Goal: Information Seeking & Learning: Learn about a topic

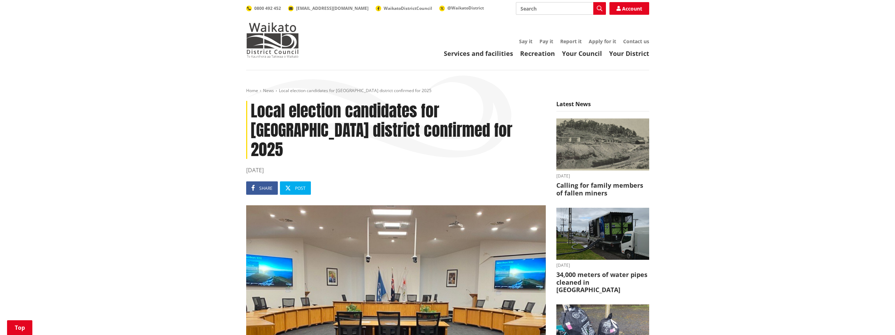
scroll to position [492, 0]
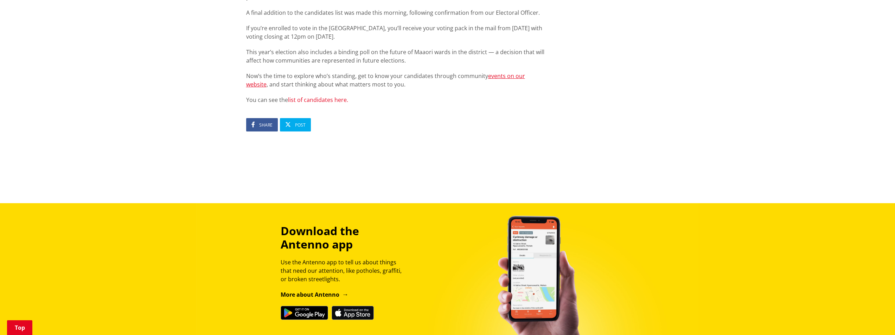
click at [340, 96] on link "list of candidates here." at bounding box center [318, 100] width 60 height 8
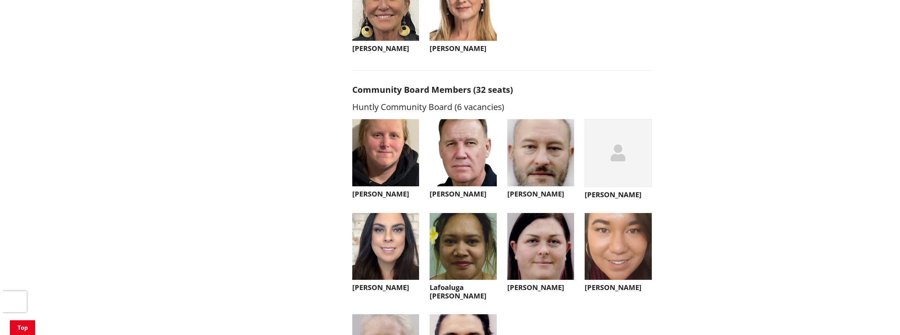
scroll to position [1758, 0]
click at [537, 164] on img "button" at bounding box center [538, 152] width 67 height 67
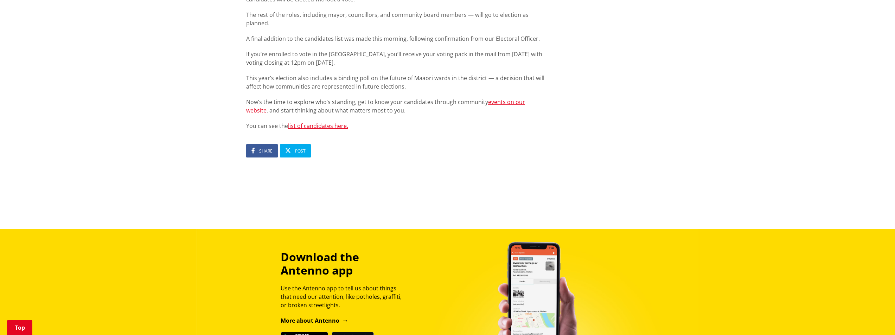
scroll to position [422, 0]
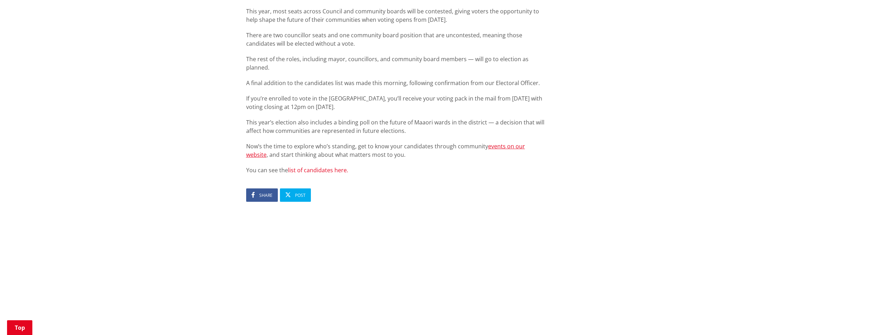
click at [336, 166] on link "list of candidates here." at bounding box center [318, 170] width 60 height 8
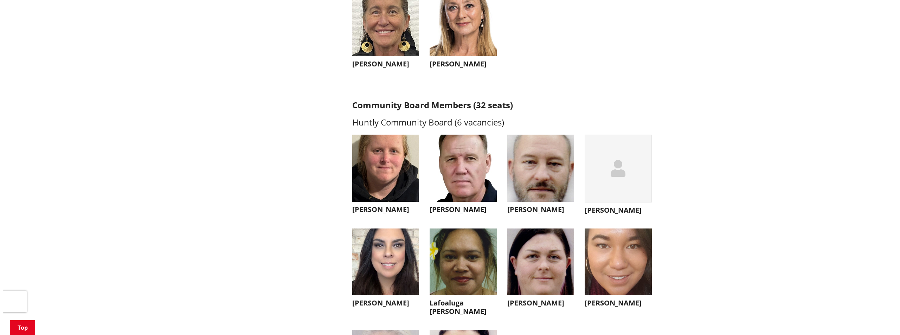
scroll to position [1758, 0]
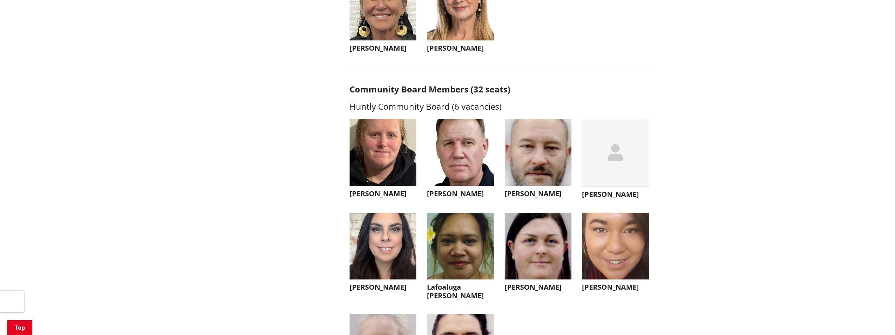
drag, startPoint x: 525, startPoint y: 181, endPoint x: 527, endPoint y: 167, distance: 14.3
click at [527, 167] on img "button" at bounding box center [538, 152] width 67 height 67
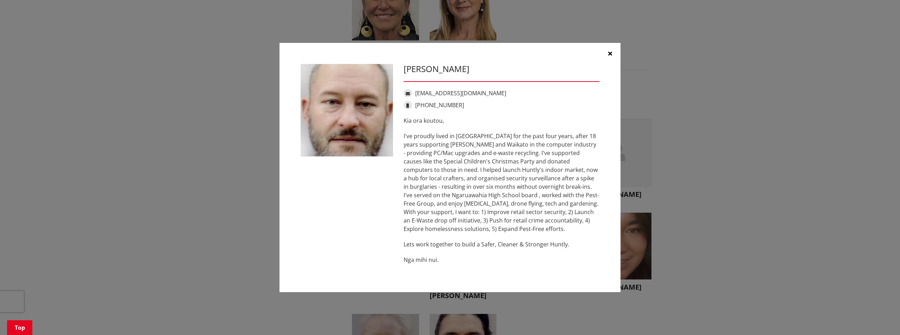
click at [267, 321] on div "[PERSON_NAME] [EMAIL_ADDRESS][DOMAIN_NAME] [PHONE_NUMBER] Kia ora koutou, Lets …" at bounding box center [450, 167] width 900 height 335
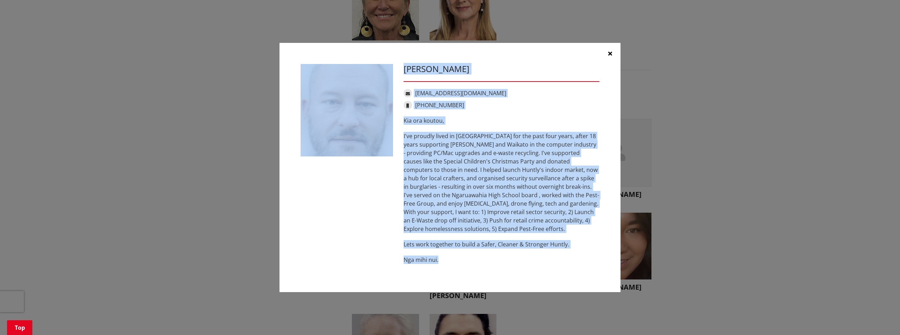
drag, startPoint x: 398, startPoint y: 67, endPoint x: 615, endPoint y: 279, distance: 303.9
click at [615, 281] on div "[PERSON_NAME] [EMAIL_ADDRESS][DOMAIN_NAME] [PHONE_NUMBER] Kia ora koutou, Lets …" at bounding box center [450, 167] width 341 height 249
copy div "[PERSON_NAME] [EMAIL_ADDRESS][DOMAIN_NAME] [PHONE_NUMBER] Kia ora koutou, I've …"
click at [484, 136] on p "I've proudly lived in [GEOGRAPHIC_DATA] for the past four years, after 18 years…" at bounding box center [502, 182] width 196 height 101
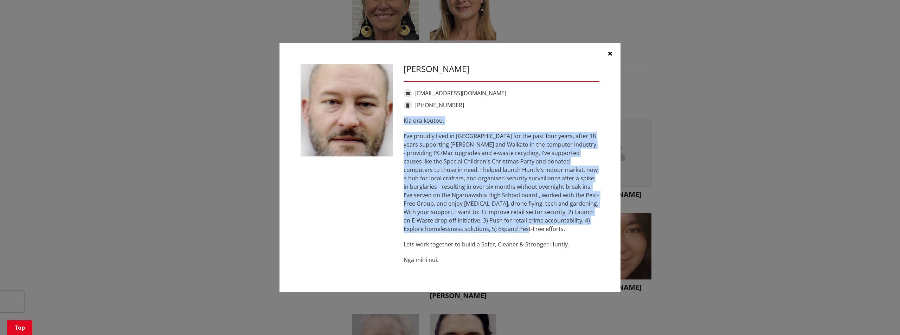
drag, startPoint x: 508, startPoint y: 231, endPoint x: 403, endPoint y: 121, distance: 152.0
click at [403, 121] on div "[PERSON_NAME] [EMAIL_ADDRESS][DOMAIN_NAME] [PHONE_NUMBER] Kia ora koutou, Lets …" at bounding box center [501, 167] width 206 height 207
click at [485, 123] on p "Kia ora koutou," at bounding box center [502, 120] width 196 height 8
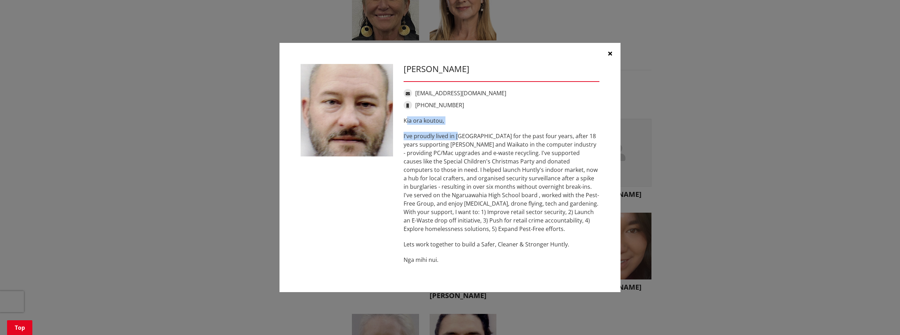
drag, startPoint x: 406, startPoint y: 120, endPoint x: 459, endPoint y: 139, distance: 56.3
click at [459, 139] on div "Kia ora koutou, I've proudly lived in [GEOGRAPHIC_DATA] for the past four years…" at bounding box center [502, 190] width 196 height 148
click at [401, 119] on div "[PERSON_NAME] [EMAIL_ADDRESS][DOMAIN_NAME] [PHONE_NUMBER] Kia ora koutou, Lets …" at bounding box center [501, 167] width 206 height 207
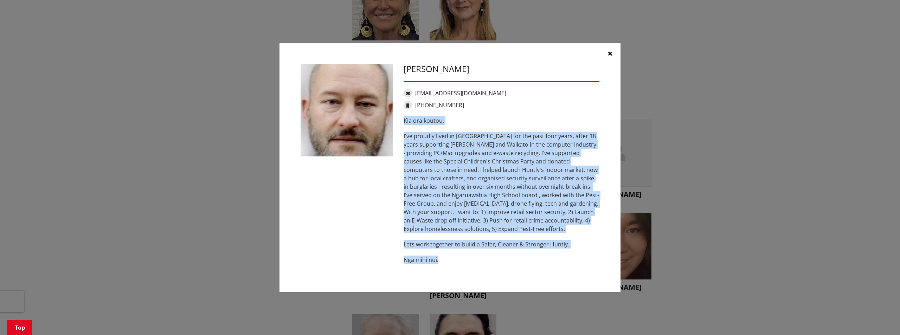
drag, startPoint x: 403, startPoint y: 121, endPoint x: 528, endPoint y: 257, distance: 184.7
click at [528, 257] on div "[PERSON_NAME] [EMAIL_ADDRESS][DOMAIN_NAME] [PHONE_NUMBER] Kia ora koutou, Lets …" at bounding box center [501, 167] width 206 height 207
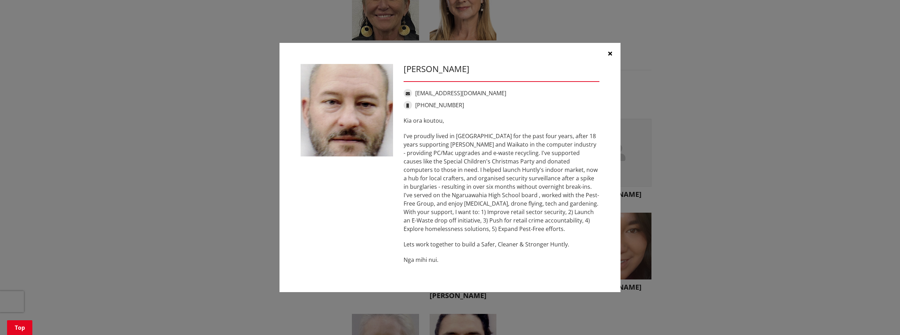
click at [515, 98] on div "[PERSON_NAME] [EMAIL_ADDRESS][DOMAIN_NAME] [PHONE_NUMBER] Kia ora koutou, Lets …" at bounding box center [501, 167] width 206 height 207
click at [543, 103] on div "[PHONE_NUMBER]" at bounding box center [502, 105] width 196 height 8
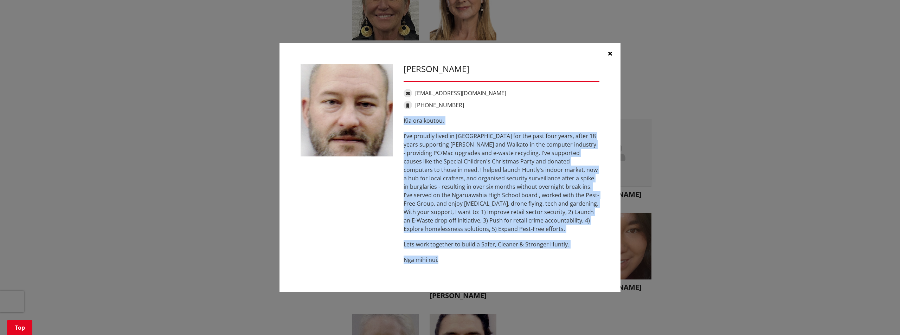
drag, startPoint x: 402, startPoint y: 122, endPoint x: 553, endPoint y: 271, distance: 212.1
click at [553, 271] on div "[PERSON_NAME] [EMAIL_ADDRESS][DOMAIN_NAME] [PHONE_NUMBER] Kia ora koutou, Lets …" at bounding box center [501, 167] width 206 height 207
click at [775, 119] on div "[PERSON_NAME] [EMAIL_ADDRESS][DOMAIN_NAME] [PHONE_NUMBER] Kia ora koutou, Lets …" at bounding box center [450, 167] width 872 height 270
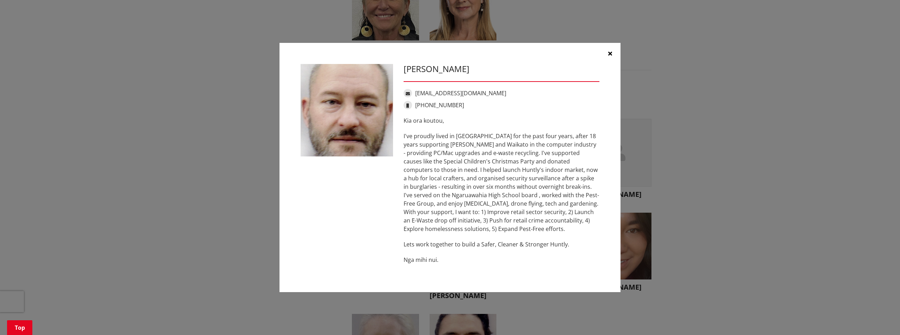
click at [135, 17] on div "[PERSON_NAME] [EMAIL_ADDRESS][DOMAIN_NAME] [PHONE_NUMBER] Kia ora koutou, Lets …" at bounding box center [450, 167] width 900 height 335
click at [488, 132] on p "I've proudly lived in [GEOGRAPHIC_DATA] for the past four years, after 18 years…" at bounding box center [502, 182] width 196 height 101
click at [421, 134] on p "I've proudly lived in [GEOGRAPHIC_DATA] for the past four years, after 18 years…" at bounding box center [502, 182] width 196 height 101
click at [414, 138] on p "I've proudly lived in [GEOGRAPHIC_DATA] for the past four years, after 18 years…" at bounding box center [502, 182] width 196 height 101
click at [417, 129] on div "Kia ora koutou, I've proudly lived in [GEOGRAPHIC_DATA] for the past four years…" at bounding box center [502, 190] width 196 height 148
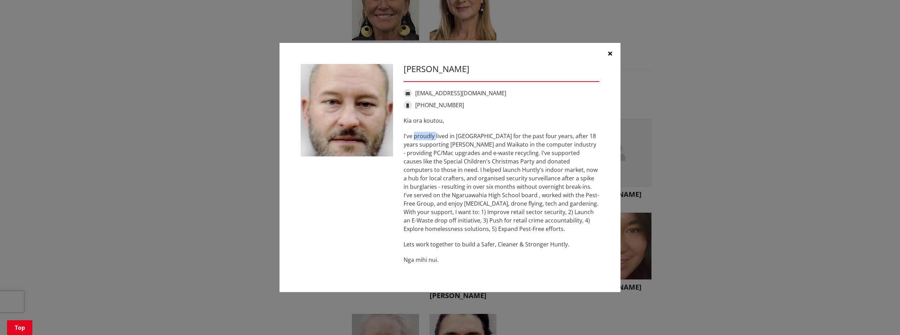
click at [417, 129] on div "Kia ora koutou, I've proudly lived in [GEOGRAPHIC_DATA] for the past four years…" at bounding box center [502, 190] width 196 height 148
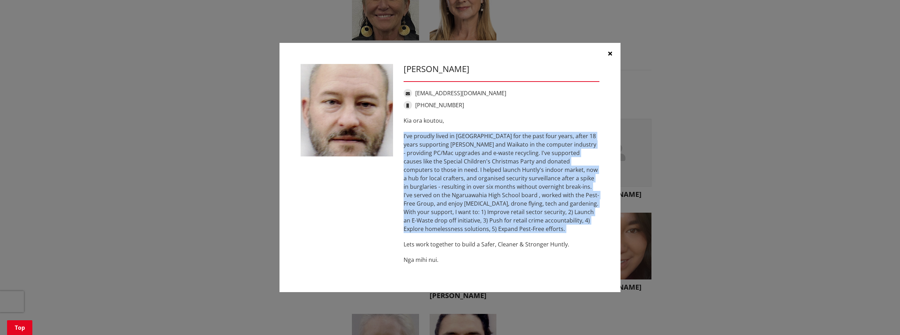
click at [417, 129] on div "Kia ora koutou, I've proudly lived in [GEOGRAPHIC_DATA] for the past four years…" at bounding box center [502, 190] width 196 height 148
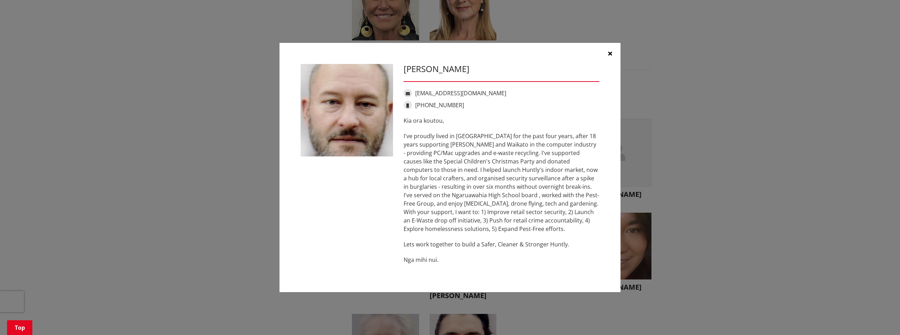
click at [771, 65] on div "[PERSON_NAME] [EMAIL_ADDRESS][DOMAIN_NAME] [PHONE_NUMBER] Kia ora koutou, Lets …" at bounding box center [450, 167] width 872 height 270
